Goal: Transaction & Acquisition: Purchase product/service

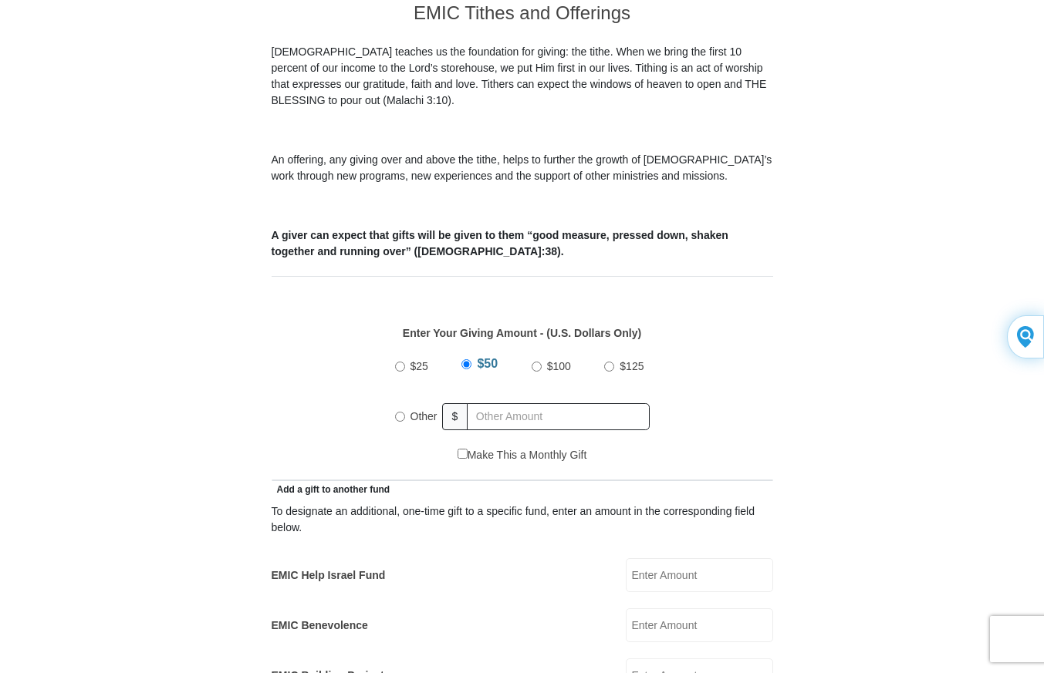
scroll to position [463, 0]
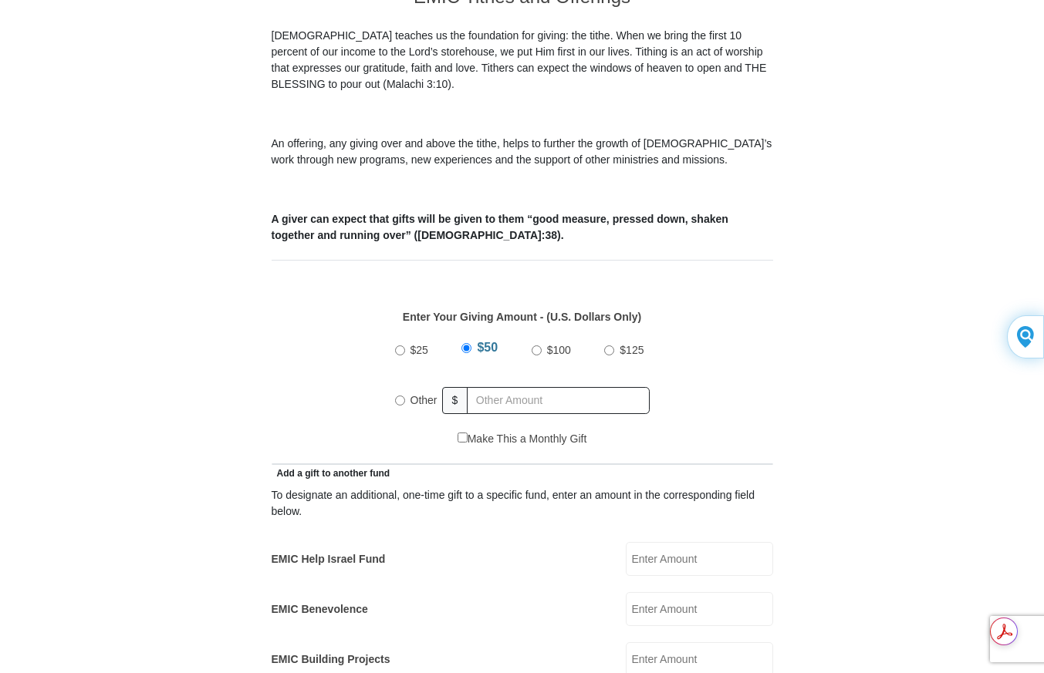
click at [405, 383] on label "Other" at bounding box center [424, 400] width 38 height 34
click at [404, 396] on input "Other" at bounding box center [400, 401] width 10 height 10
radio input "true"
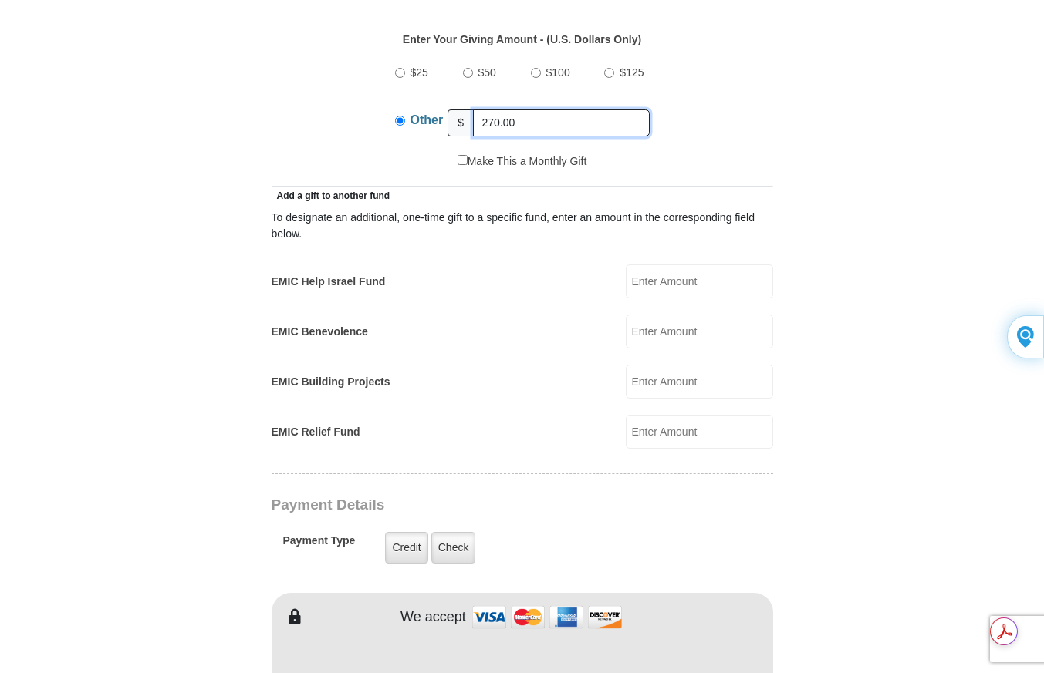
scroll to position [771, 0]
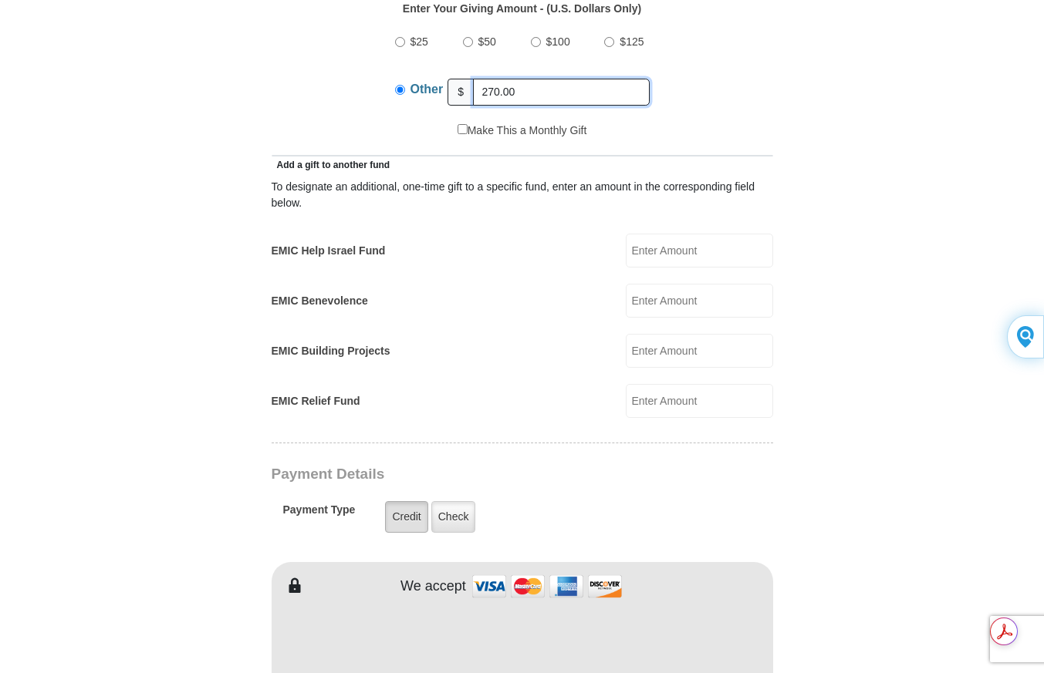
type input "270.00"
click at [407, 501] on label "Credit" at bounding box center [406, 517] width 42 height 32
click at [0, 0] on input "Credit" at bounding box center [0, 0] width 0 height 0
type input "[PERSON_NAME]"
type input "Gravo"
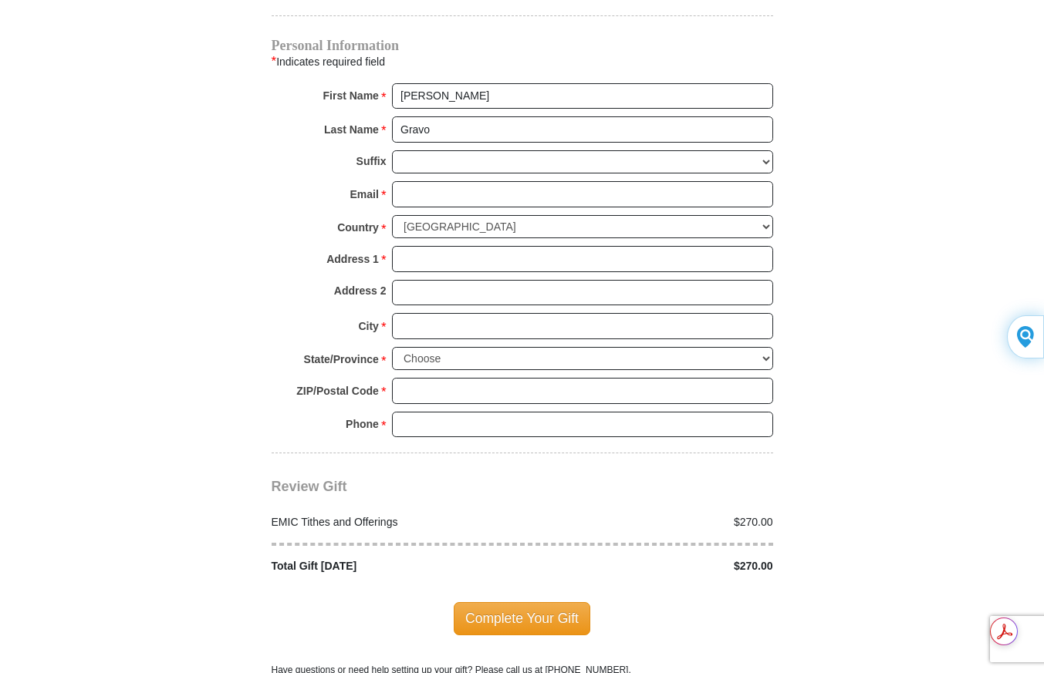
scroll to position [1543, 0]
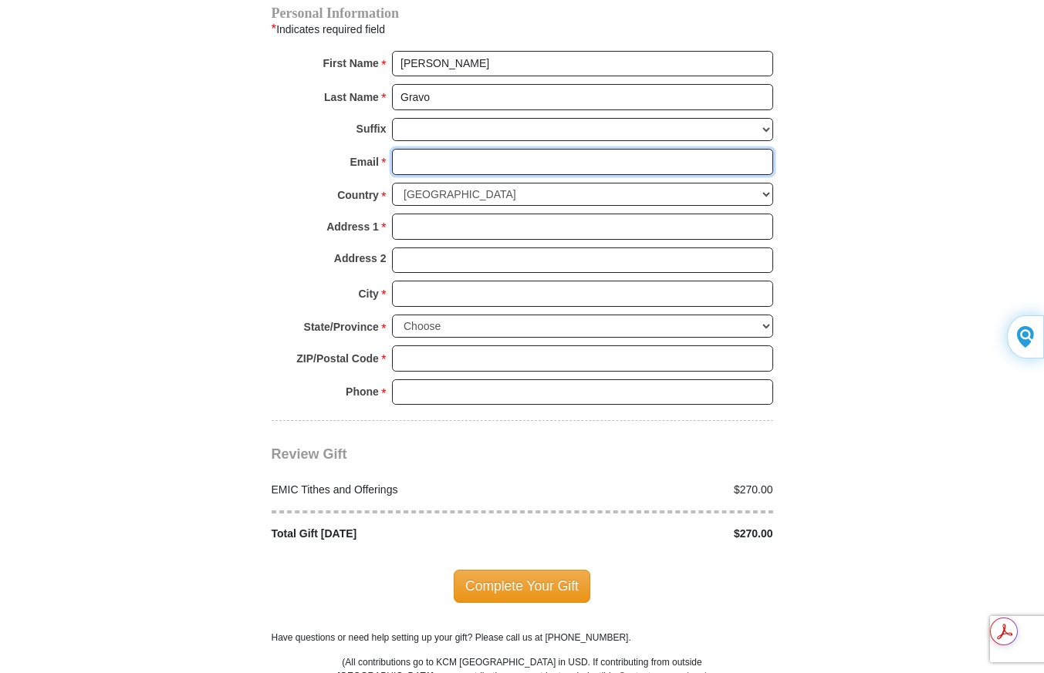
click at [424, 149] on input "Email *" at bounding box center [582, 162] width 381 height 26
type input "gtoverit111@gmail.com"
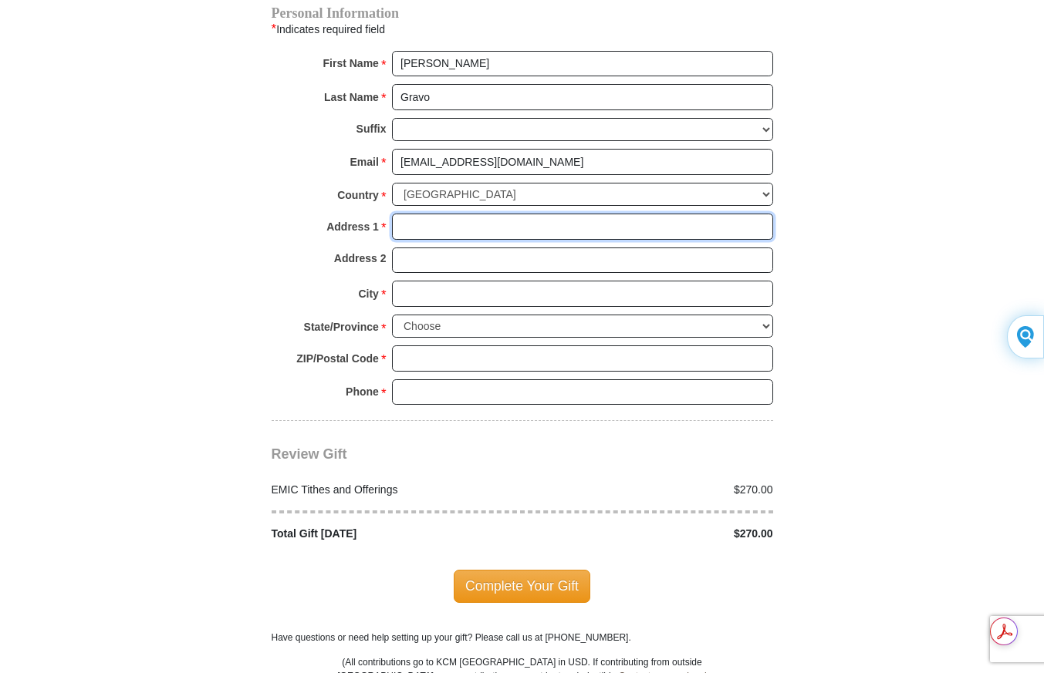
type input "1305 Bois D Arc St"
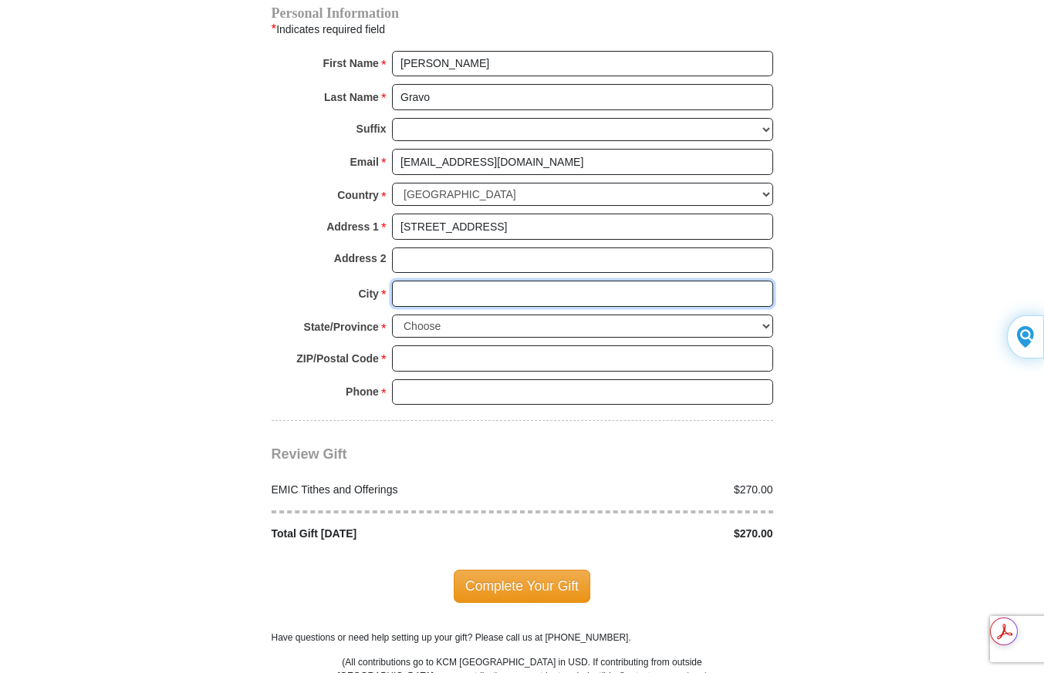
type input "Weatherford"
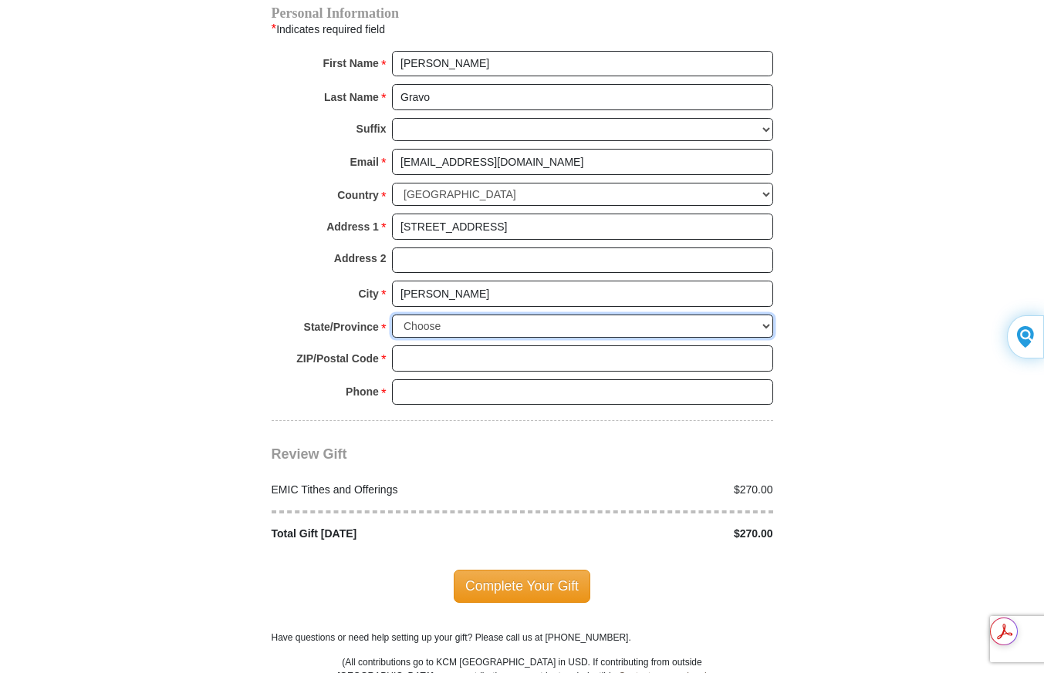
select select "TX"
type input "76086"
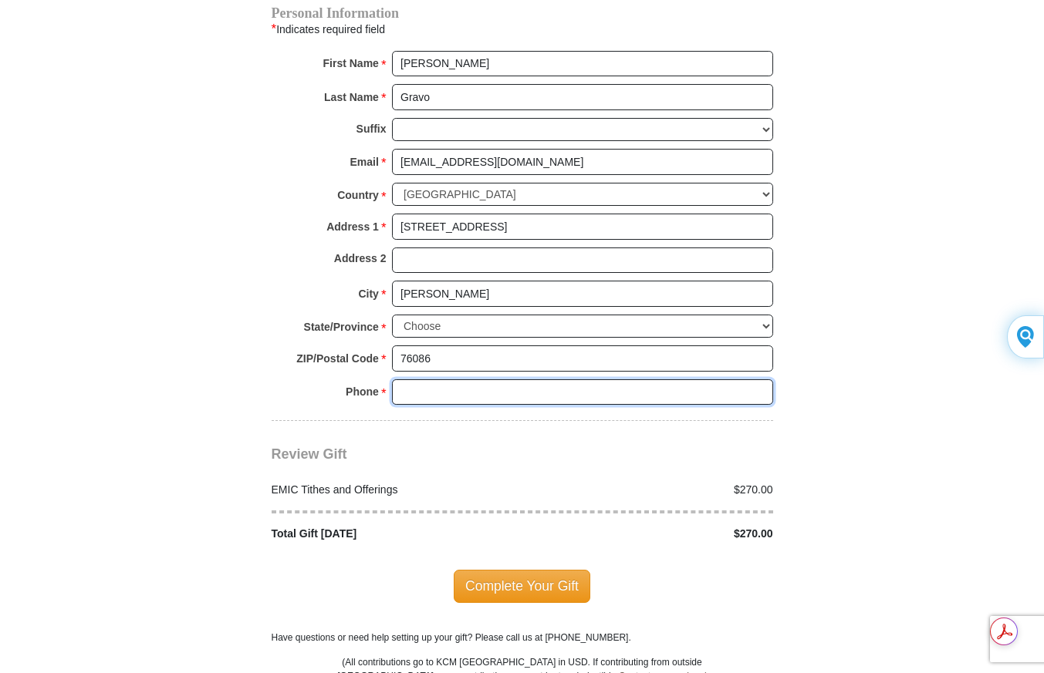
type input "8177711171"
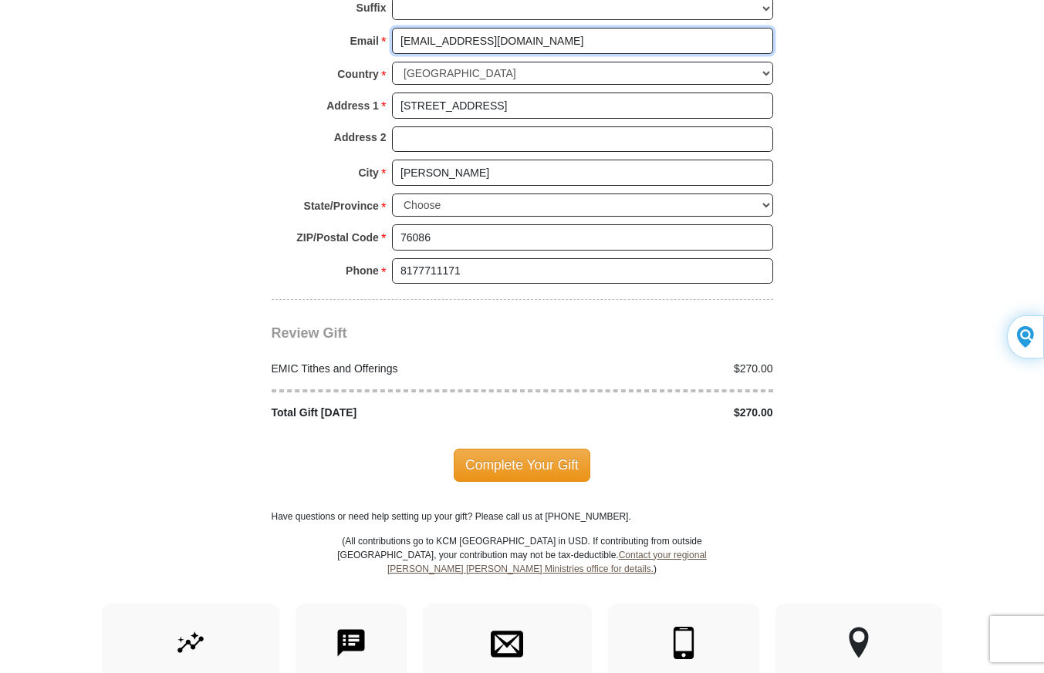
scroll to position [1697, 0]
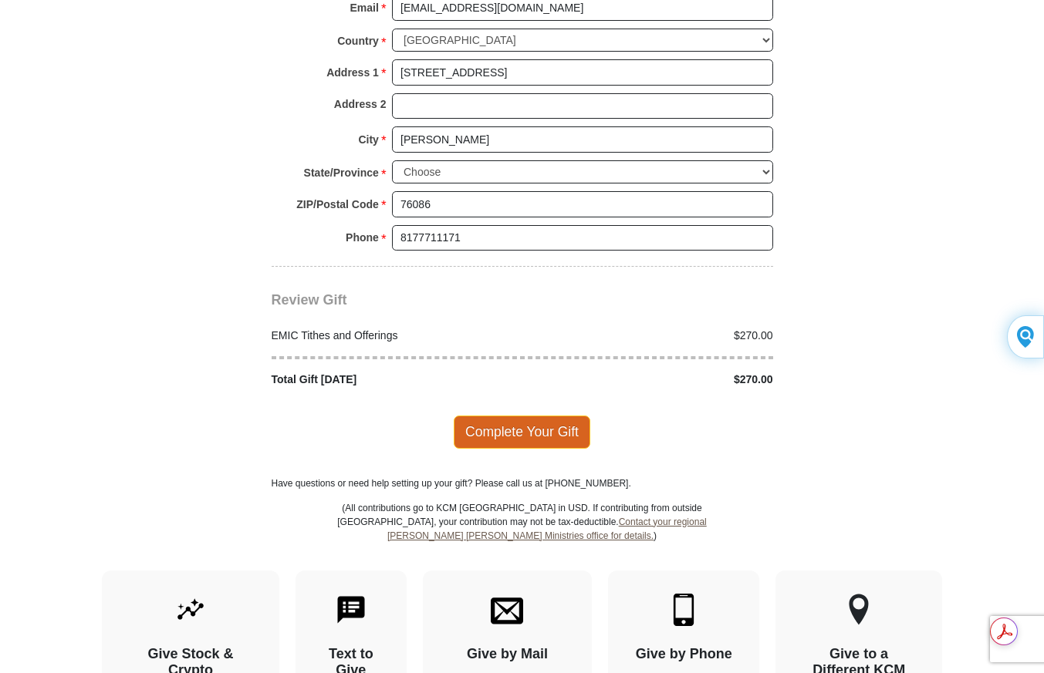
click at [555, 416] on span "Complete Your Gift" at bounding box center [522, 432] width 137 height 32
